Goal: Task Accomplishment & Management: Use online tool/utility

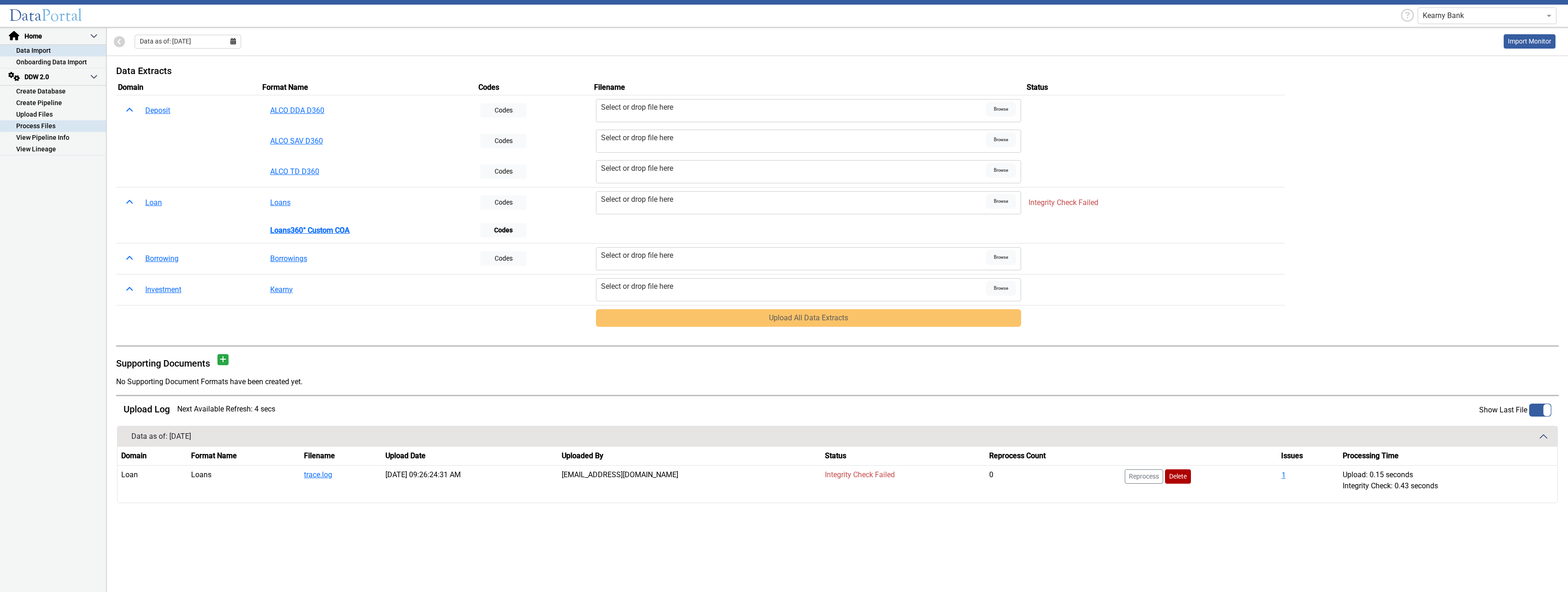
click at [48, 124] on link "Process Files" at bounding box center [53, 126] width 106 height 12
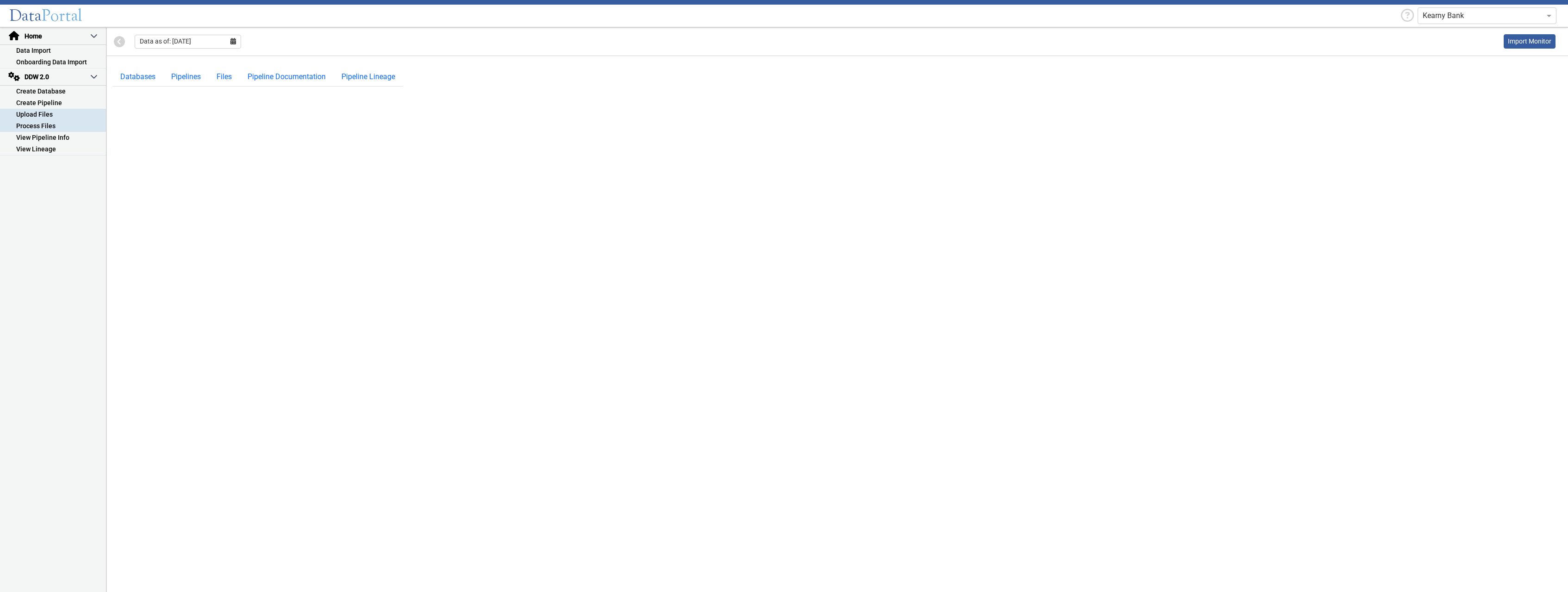
click at [62, 111] on link "Upload Files" at bounding box center [53, 115] width 106 height 12
click at [113, 94] on select "-- Select Database -- DDW2_DENIS2_API_DEV DDW2_DENIS3_API_DEV DDW2_DENIS4_API_D…" at bounding box center [182, 102] width 139 height 18
select select "7: Object"
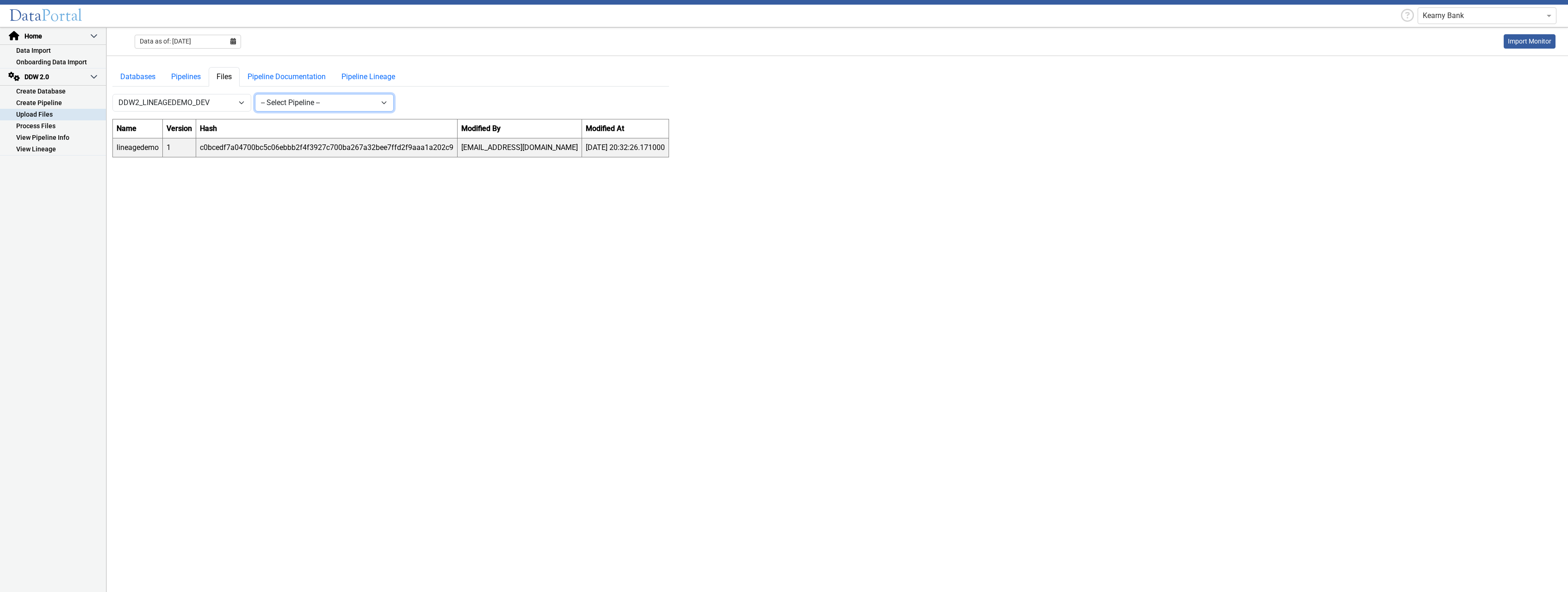
click at [255, 94] on select "-- Select Pipeline -- lineagedemo" at bounding box center [324, 102] width 139 height 18
select select "1: Object"
click option "lineagedemo" at bounding box center [0, 0] width 0 height 0
click at [410, 104] on button "New" at bounding box center [410, 102] width 26 height 18
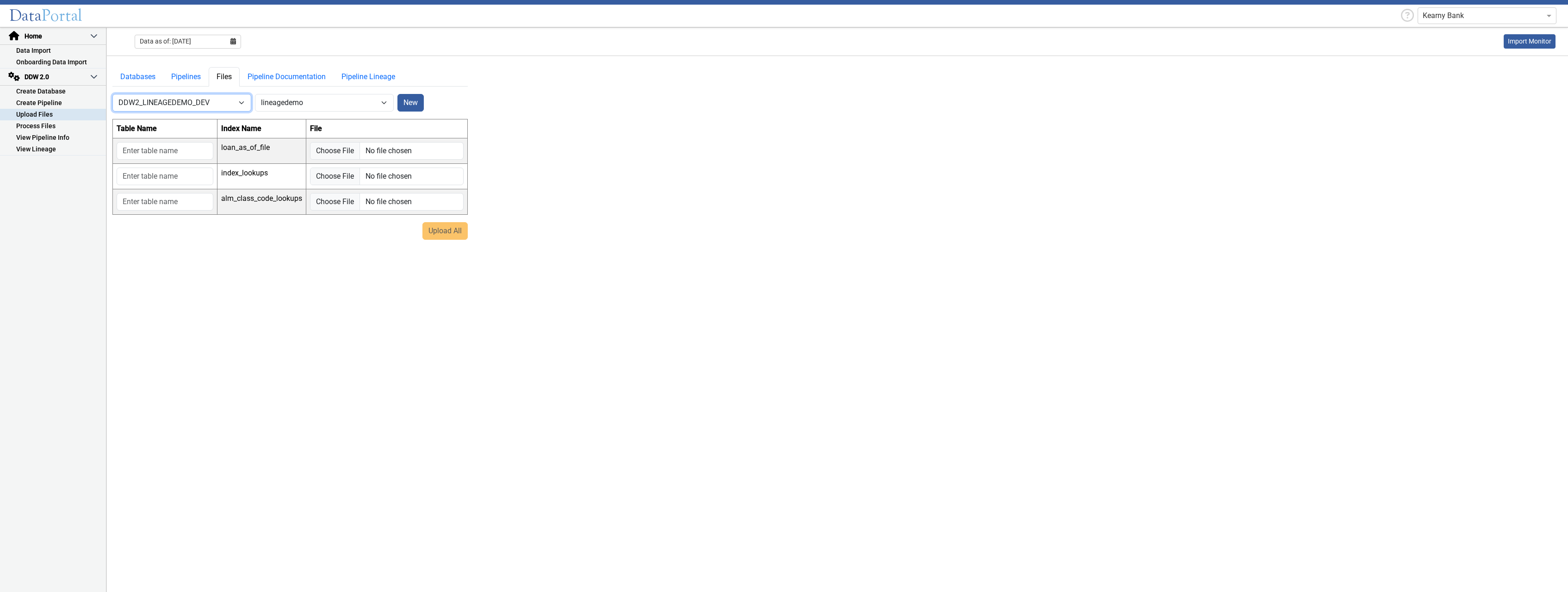
click at [113, 94] on select "-- Select Database -- DDW2_DENIS2_API_DEV DDW2_DENIS3_API_DEV DDW2_DENIS4_API_D…" at bounding box center [182, 102] width 139 height 18
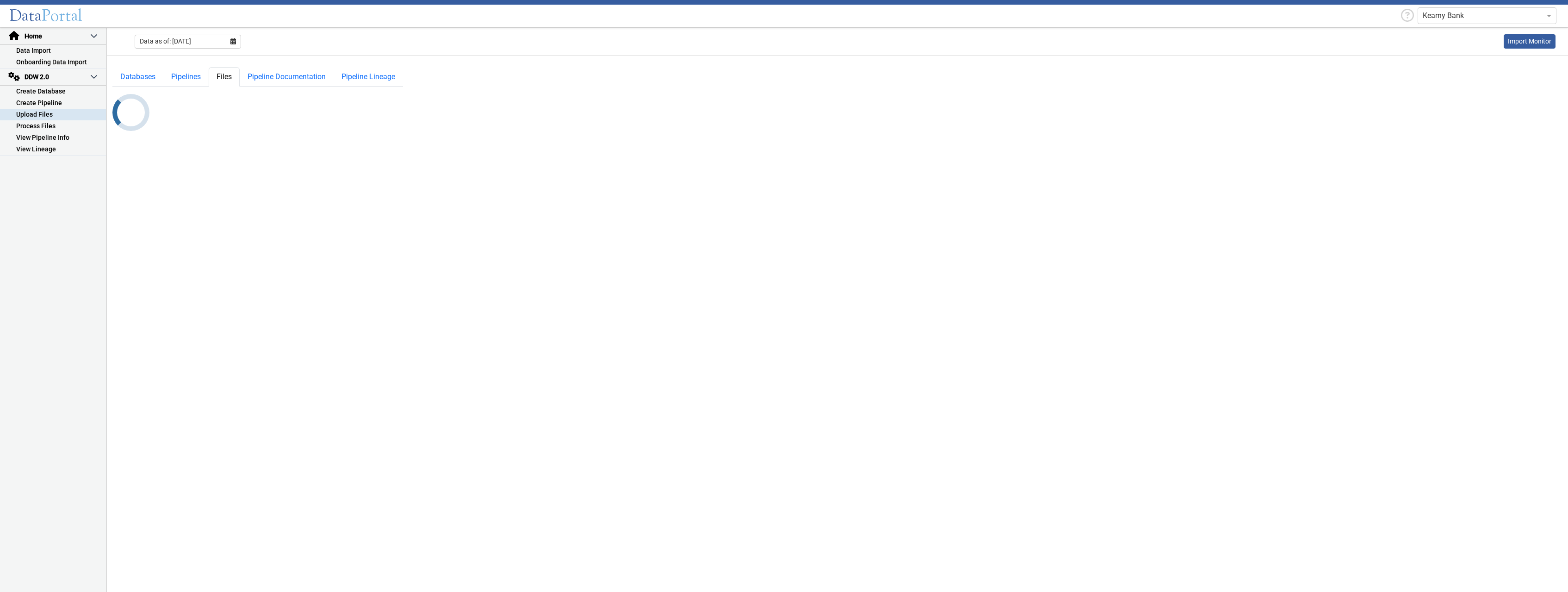
select select "11: Object"
select select
click at [245, 94] on select "-- Select Pipeline --" at bounding box center [309, 102] width 128 height 18
click at [113, 94] on select "-- Select Database -- DDW2_DENIS2_API_DEV DDW2_DENIS3_API_DEV DDW2_DENIS4_API_D…" at bounding box center [177, 102] width 128 height 18
select select "10: Object"
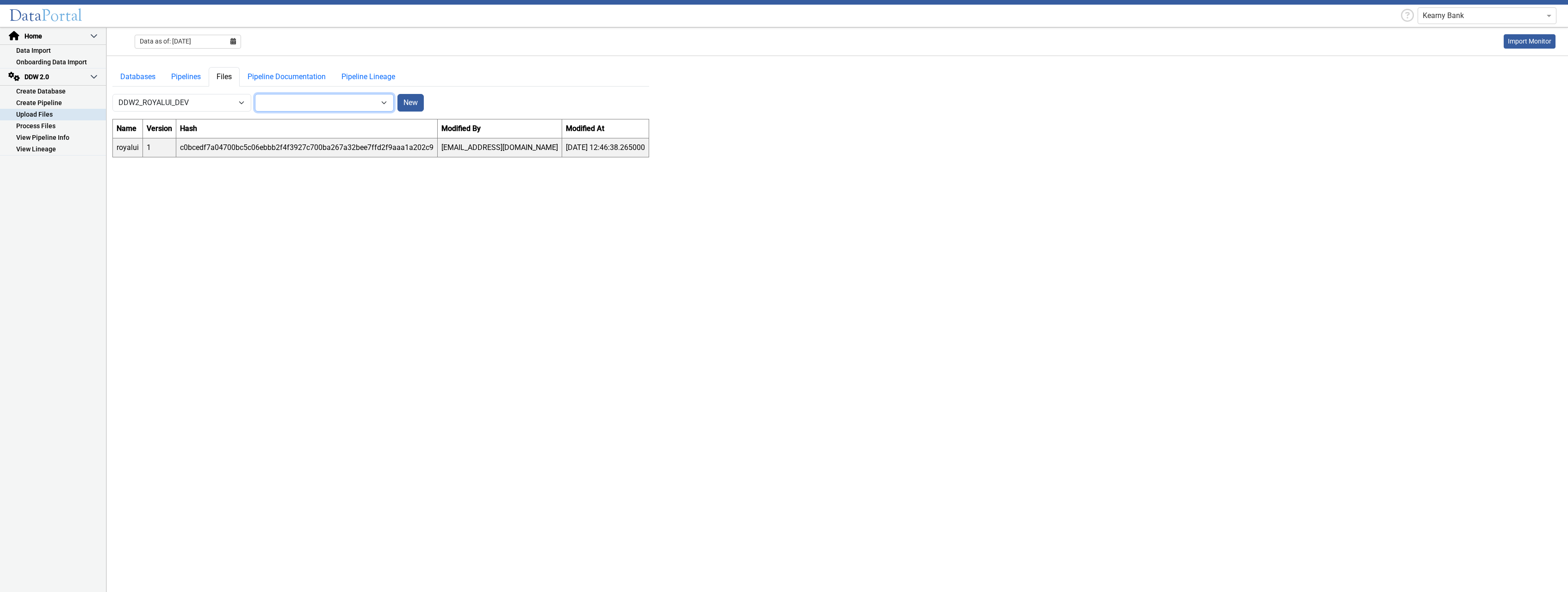
click at [255, 94] on select "-- Select Pipeline -- [GEOGRAPHIC_DATA]" at bounding box center [324, 102] width 139 height 18
select select "1: Object"
click option "royalui" at bounding box center [0, 0] width 0 height 0
click at [413, 102] on button "New" at bounding box center [410, 102] width 26 height 18
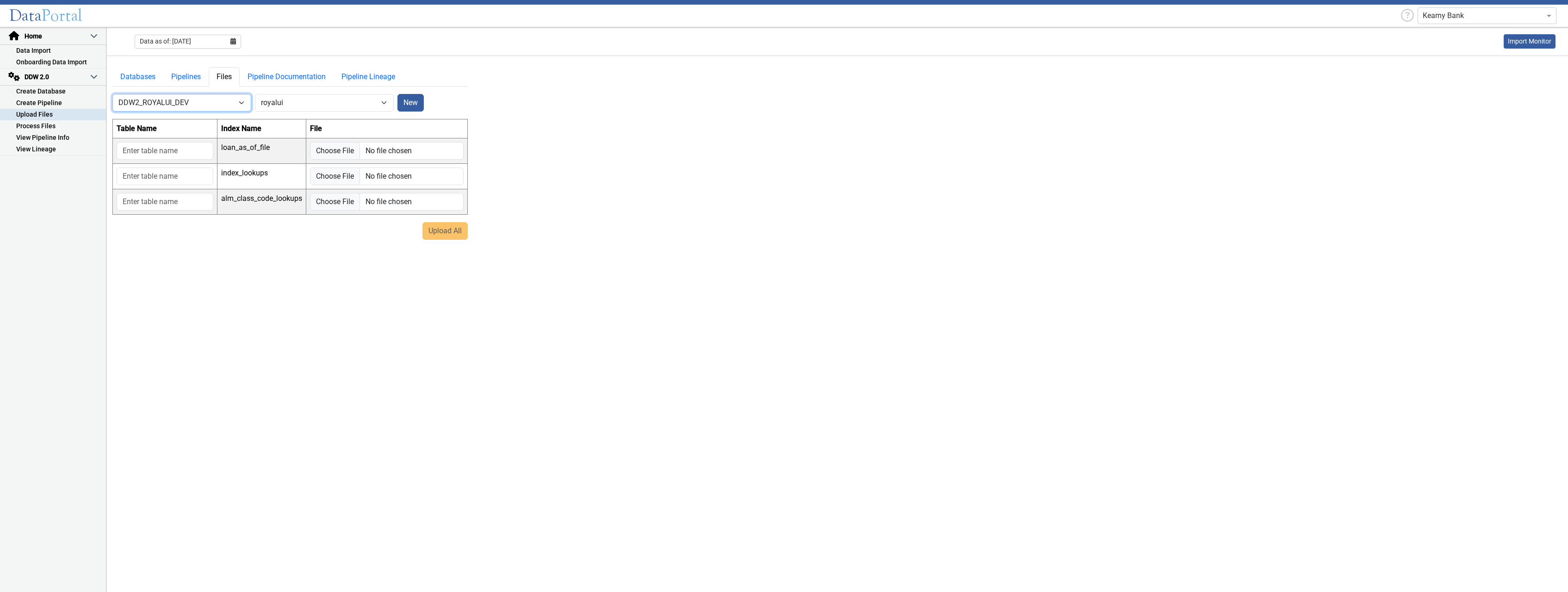
click at [113, 94] on select "-- Select Database -- DDW2_DENIS2_API_DEV DDW2_DENIS3_API_DEV DDW2_DENIS4_API_D…" at bounding box center [182, 102] width 139 height 18
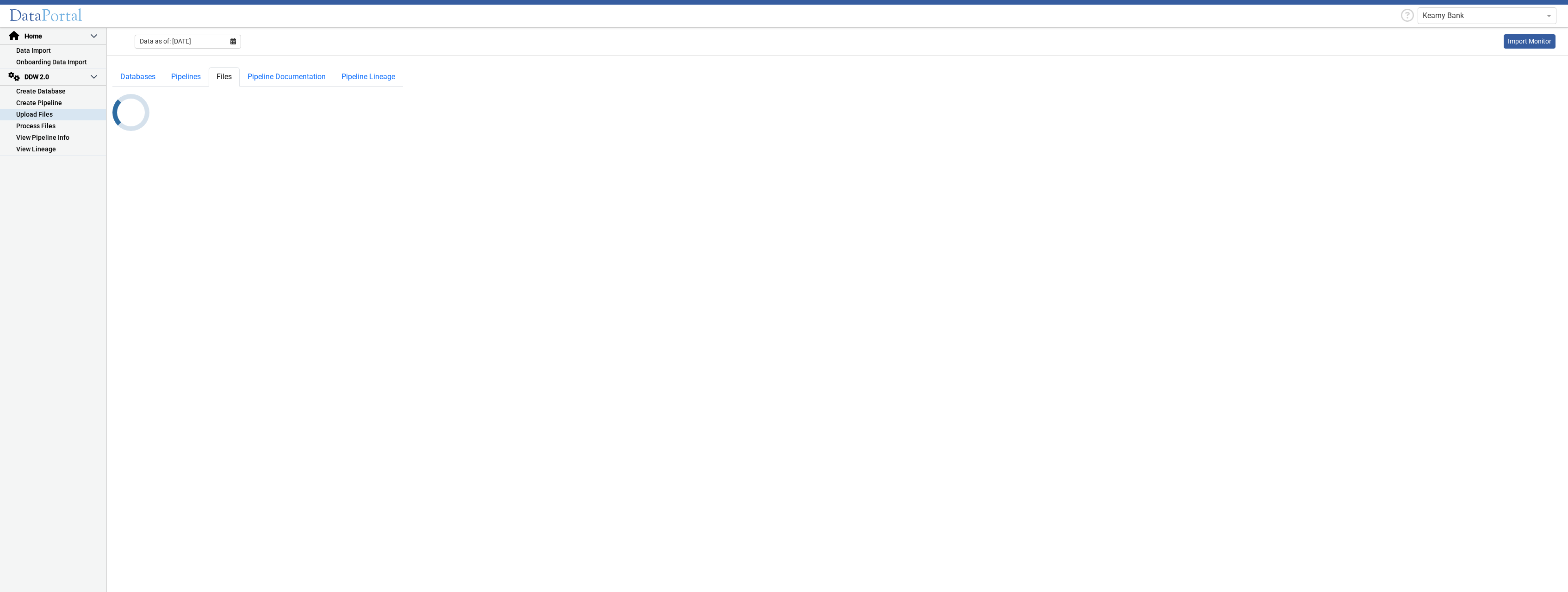
select select "1: Object"
click at [245, 94] on select "-- Select Pipeline --" at bounding box center [309, 102] width 128 height 18
select select "0: null"
click option "-- Select Pipeline --" at bounding box center [0, 0] width 0 height 0
click at [255, 94] on select "-- Select Pipeline --" at bounding box center [324, 102] width 139 height 18
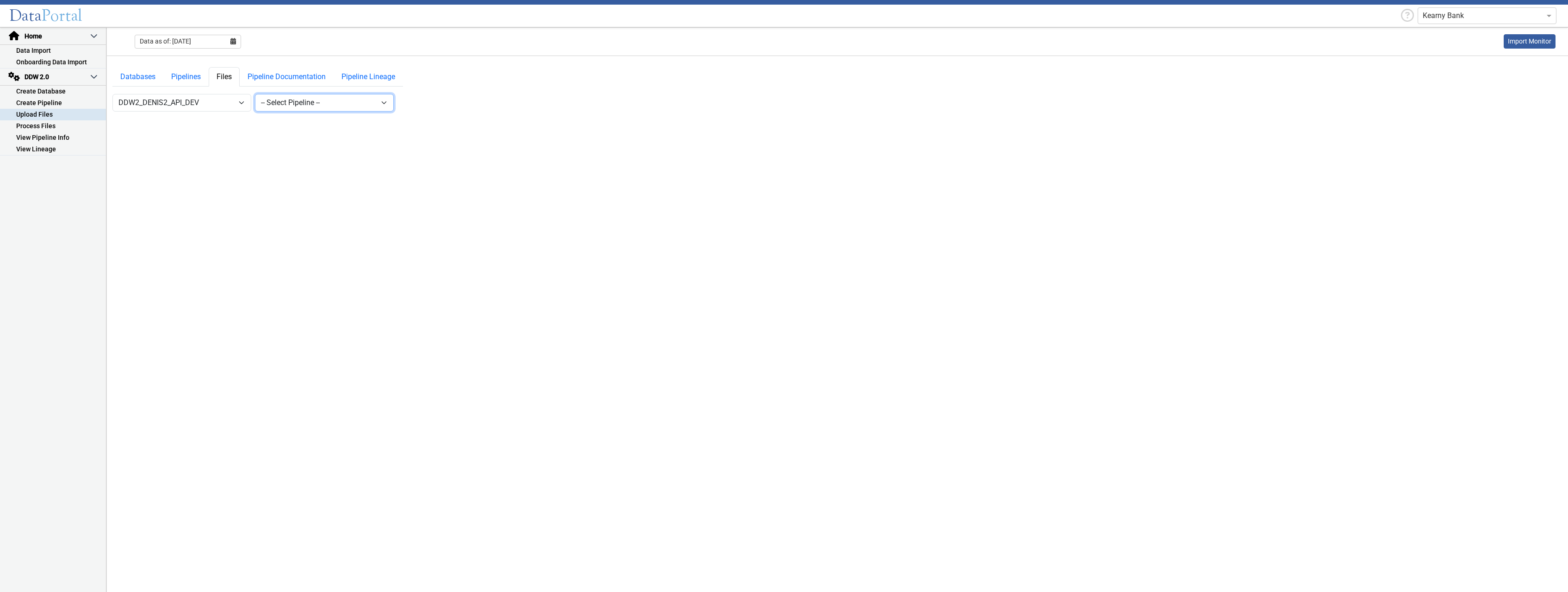
click option "-- Select Pipeline --" at bounding box center [0, 0] width 0 height 0
click at [113, 94] on select "-- Select Database -- DDW2_DENIS2_API_DEV DDW2_DENIS3_API_DEV DDW2_DENIS4_API_D…" at bounding box center [182, 102] width 139 height 18
select select "7: Object"
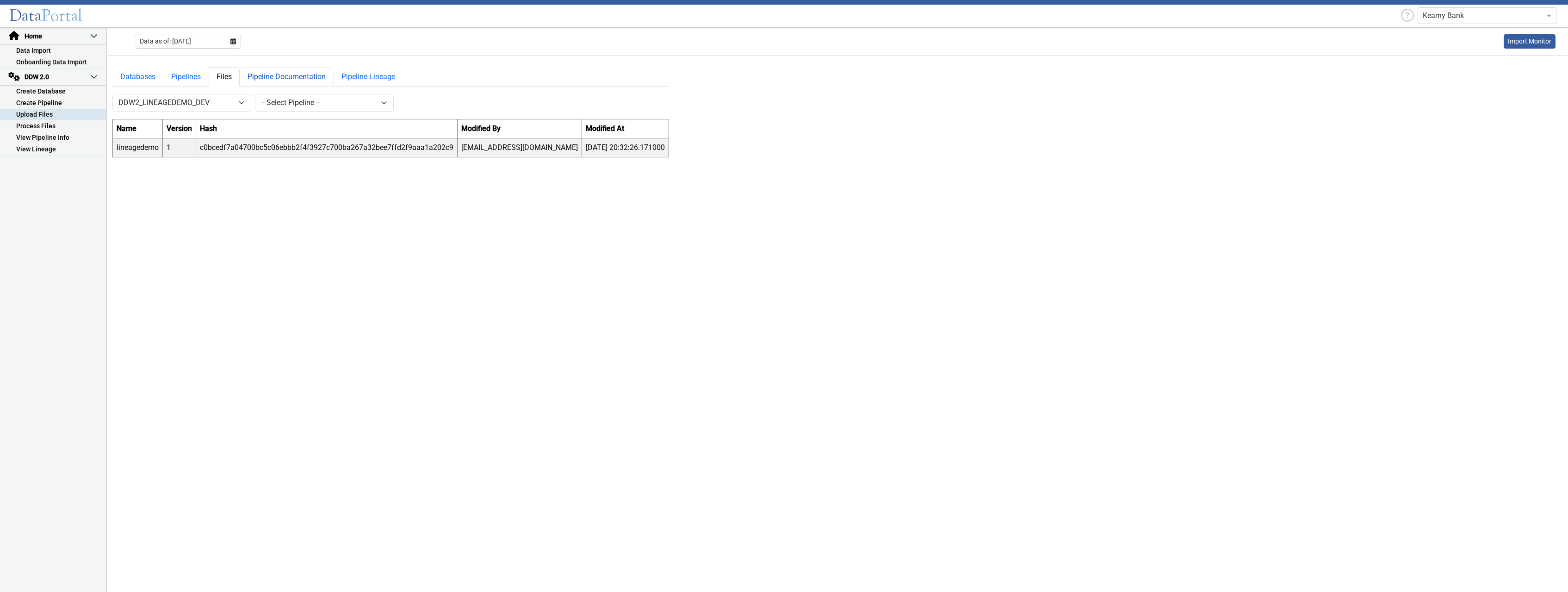
click at [304, 76] on link "Pipeline Documentation" at bounding box center [287, 77] width 94 height 19
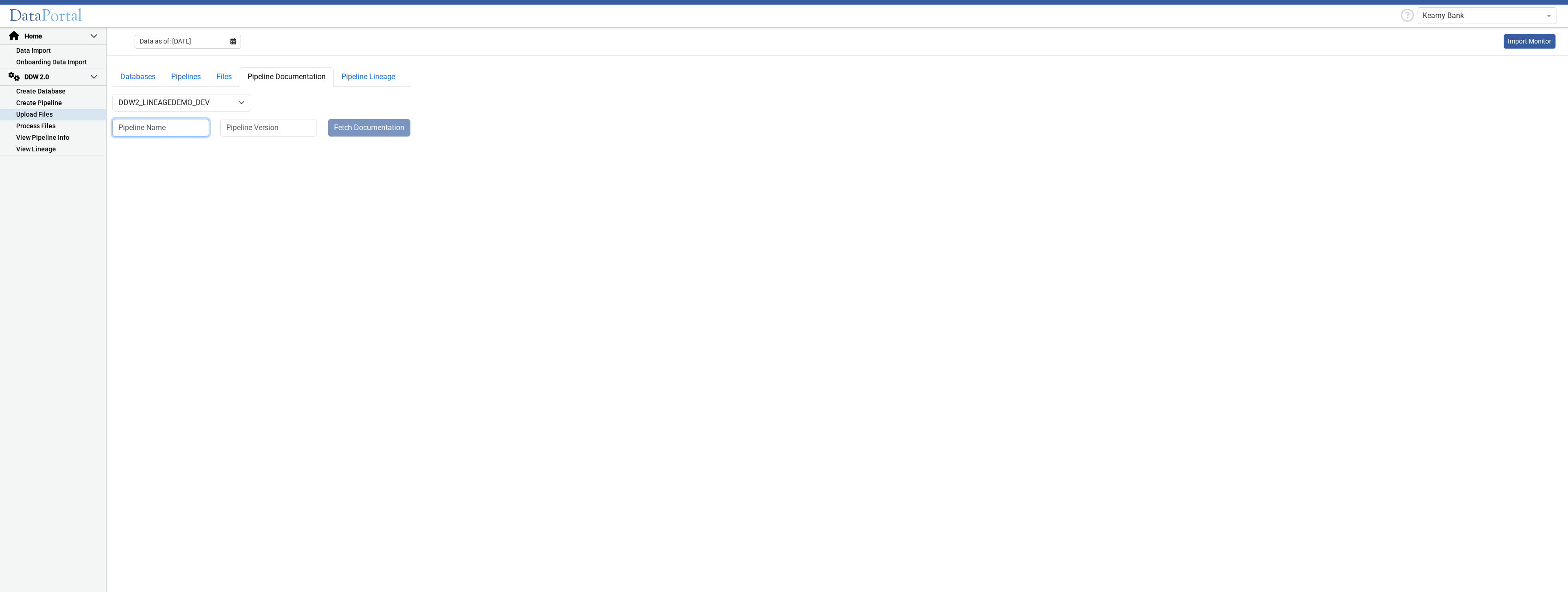
click at [186, 134] on input at bounding box center [161, 127] width 97 height 18
click at [248, 127] on input at bounding box center [268, 127] width 97 height 18
click at [367, 80] on link "Pipeline Lineage" at bounding box center [368, 77] width 69 height 19
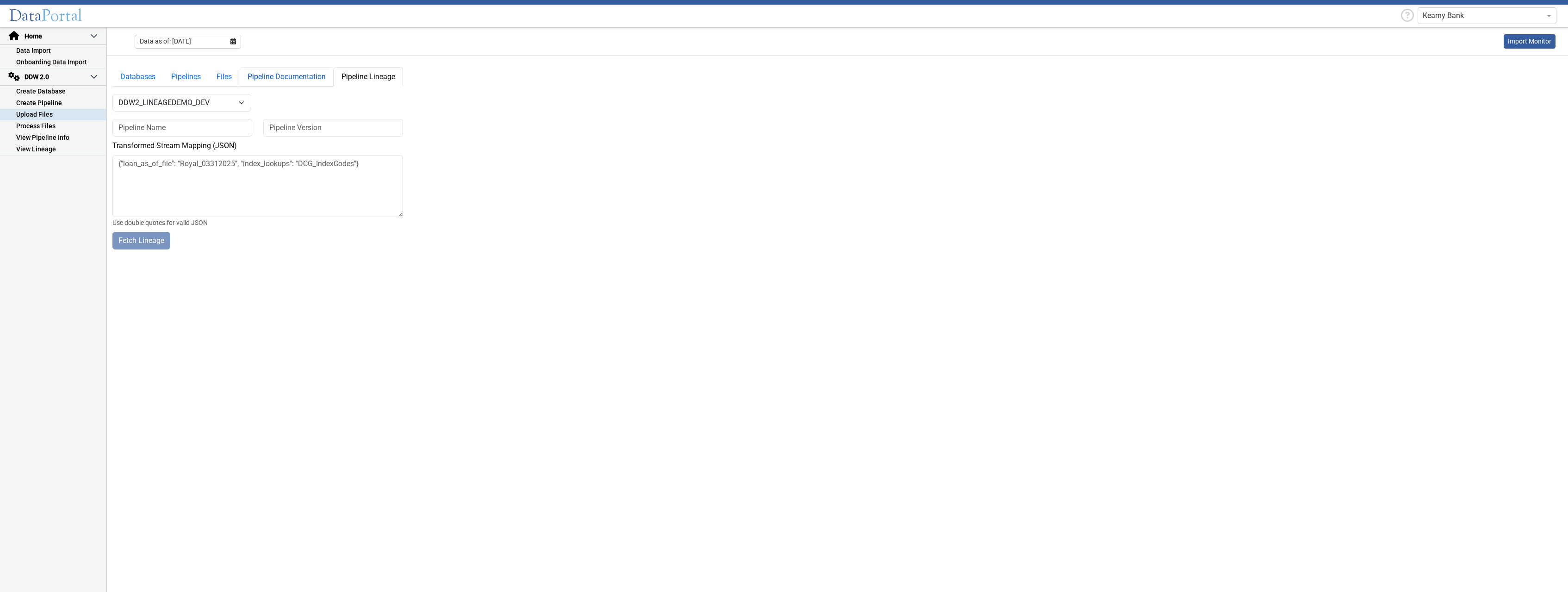
click at [302, 78] on link "Pipeline Documentation" at bounding box center [287, 77] width 94 height 19
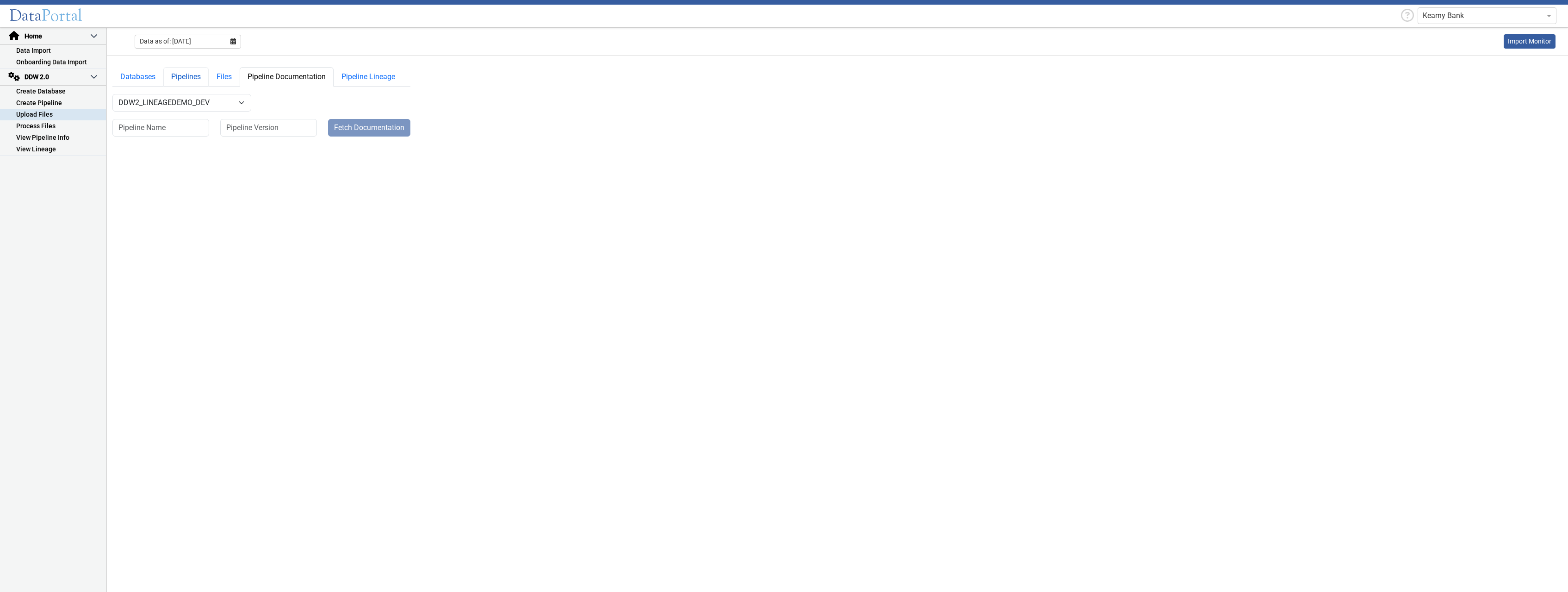
click at [186, 77] on link "Pipelines" at bounding box center [186, 77] width 45 height 19
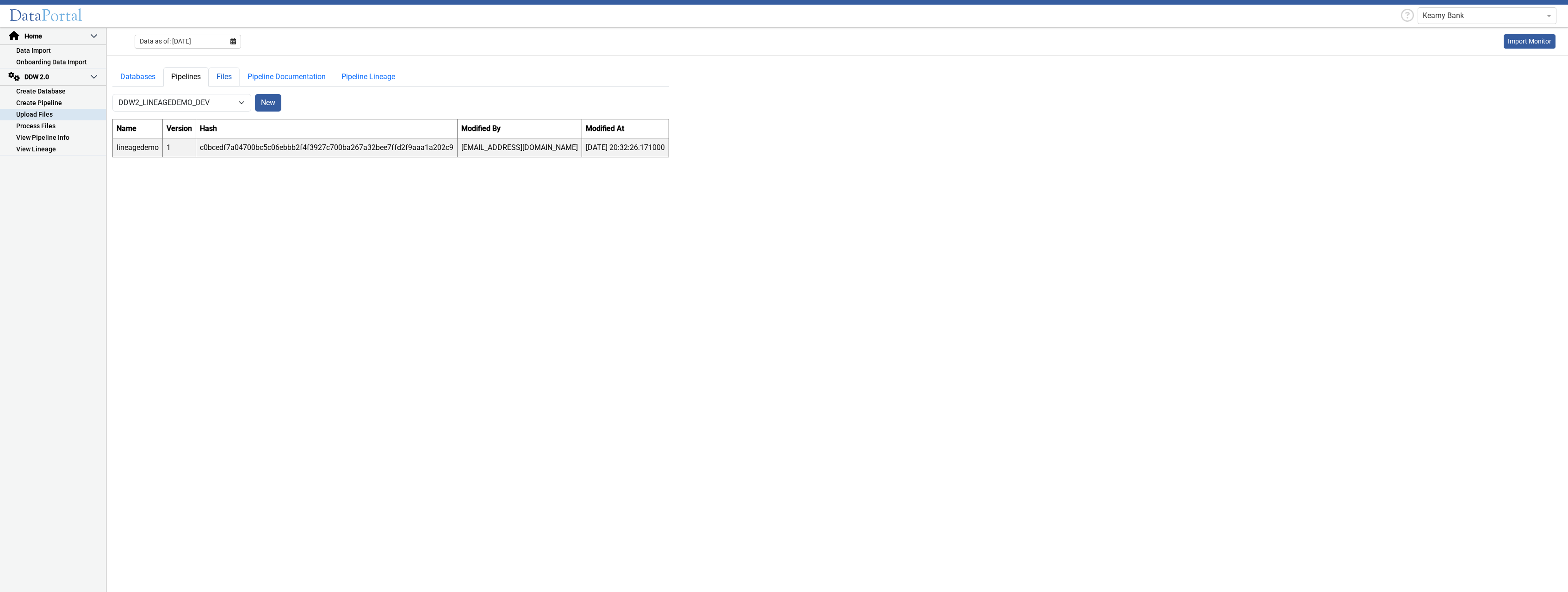
click at [225, 75] on link "Files" at bounding box center [224, 77] width 31 height 19
click at [255, 94] on select "-- Select Pipeline -- lineagedemo" at bounding box center [324, 102] width 139 height 18
click at [472, 98] on div "-- Select Database -- DDW2_DENIS2_API_DEV DDW2_DENIS3_API_DEV DDW2_DENIS4_API_D…" at bounding box center [391, 102] width 556 height 18
click at [307, 78] on link "Pipeline Documentation" at bounding box center [287, 77] width 94 height 19
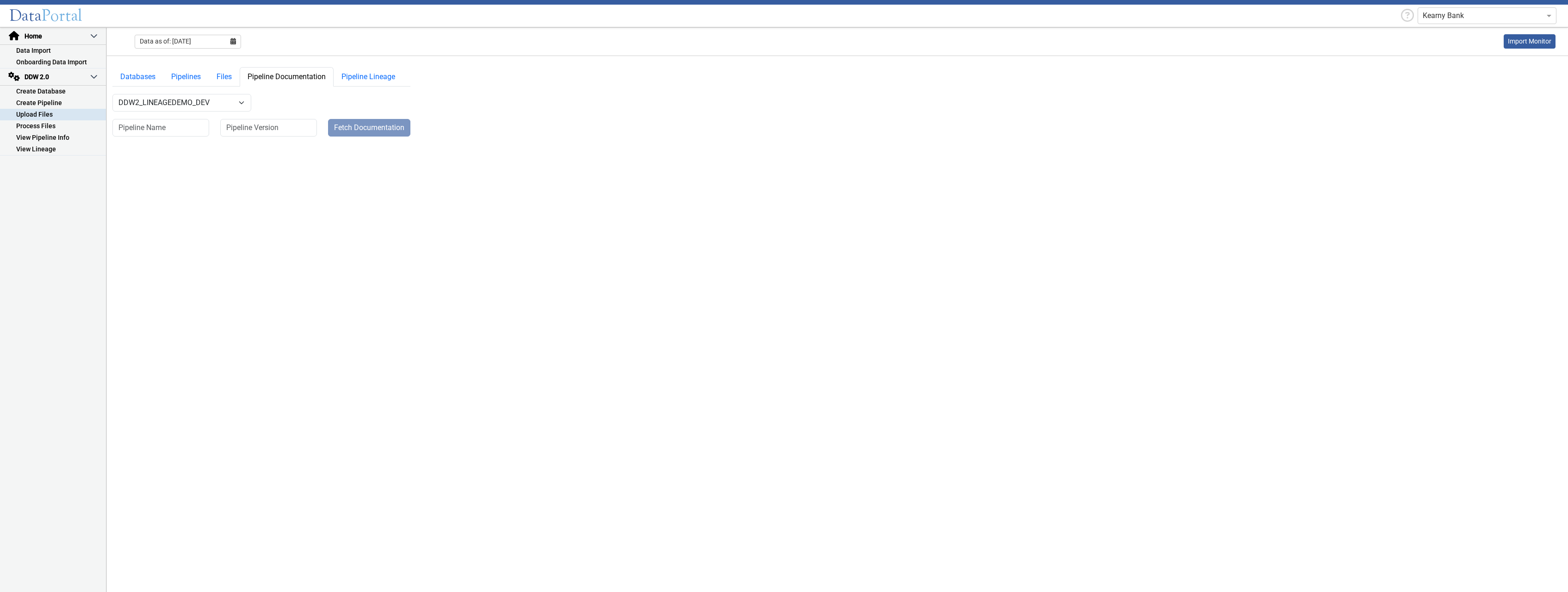
click at [369, 130] on div "Fetch Documentation" at bounding box center [369, 127] width 94 height 18
